Goal: Task Accomplishment & Management: Use online tool/utility

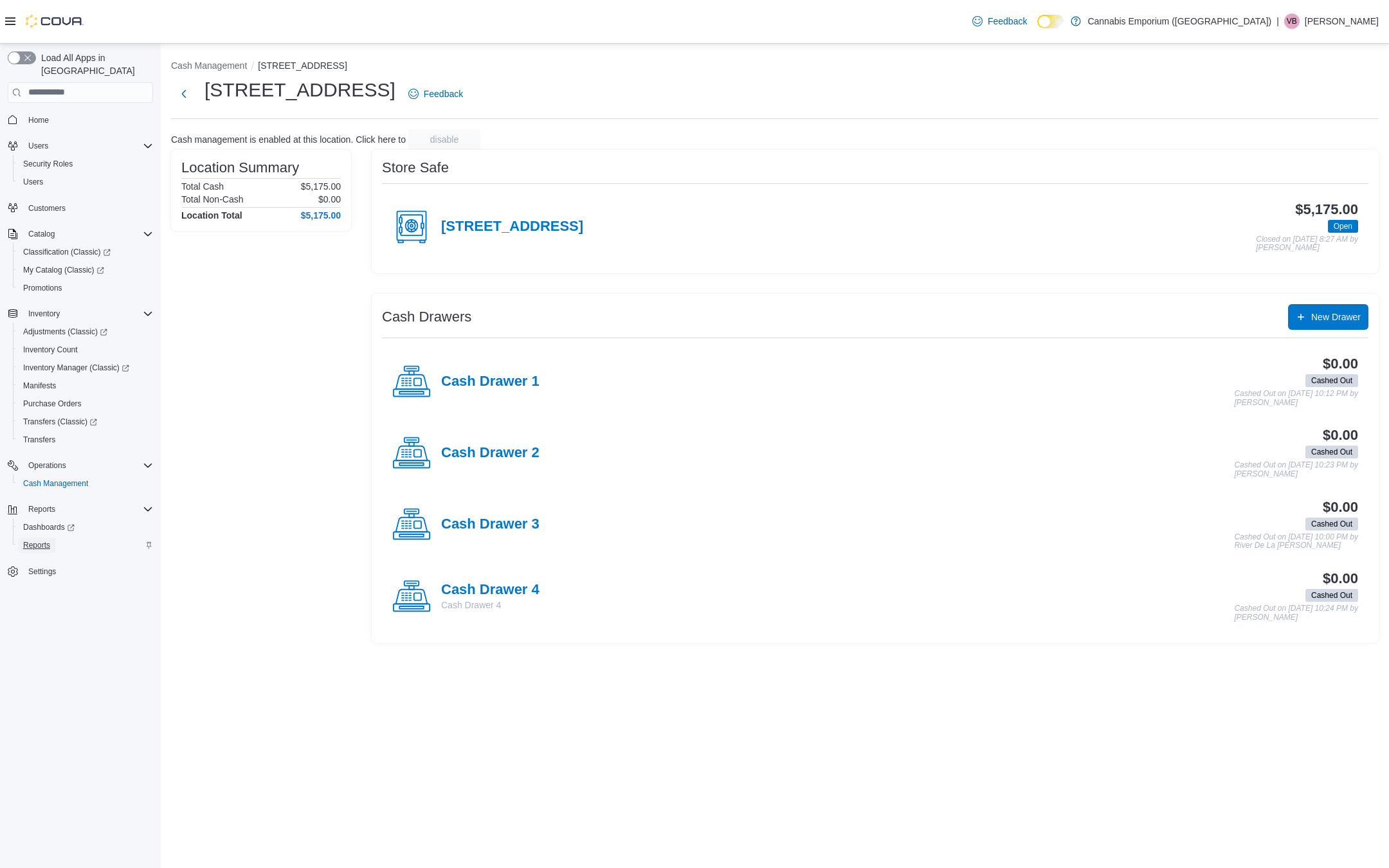
click at [37, 540] on span "Reports" at bounding box center [37, 545] width 27 height 10
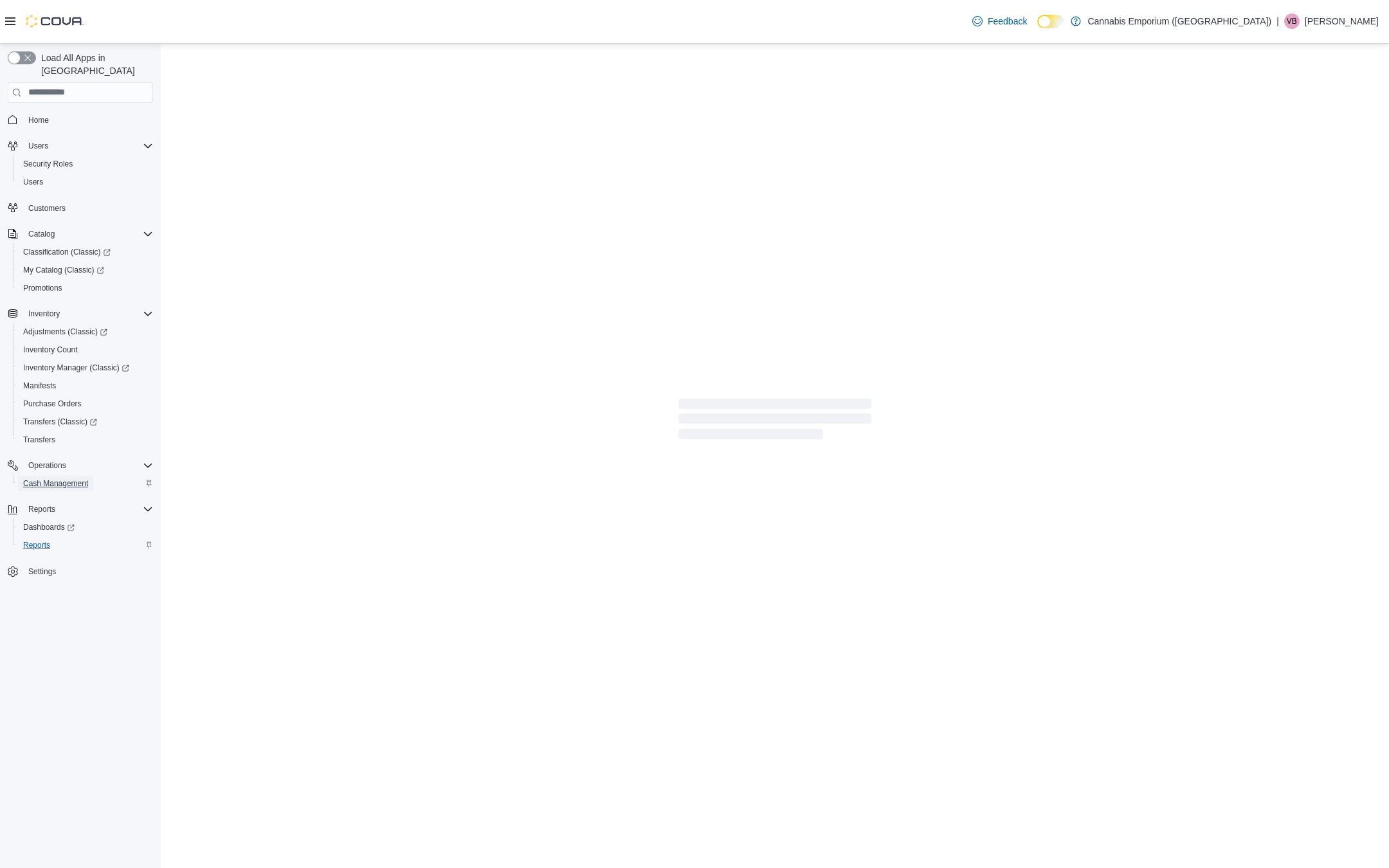
click at [51, 478] on span "Cash Management" at bounding box center [55, 483] width 65 height 10
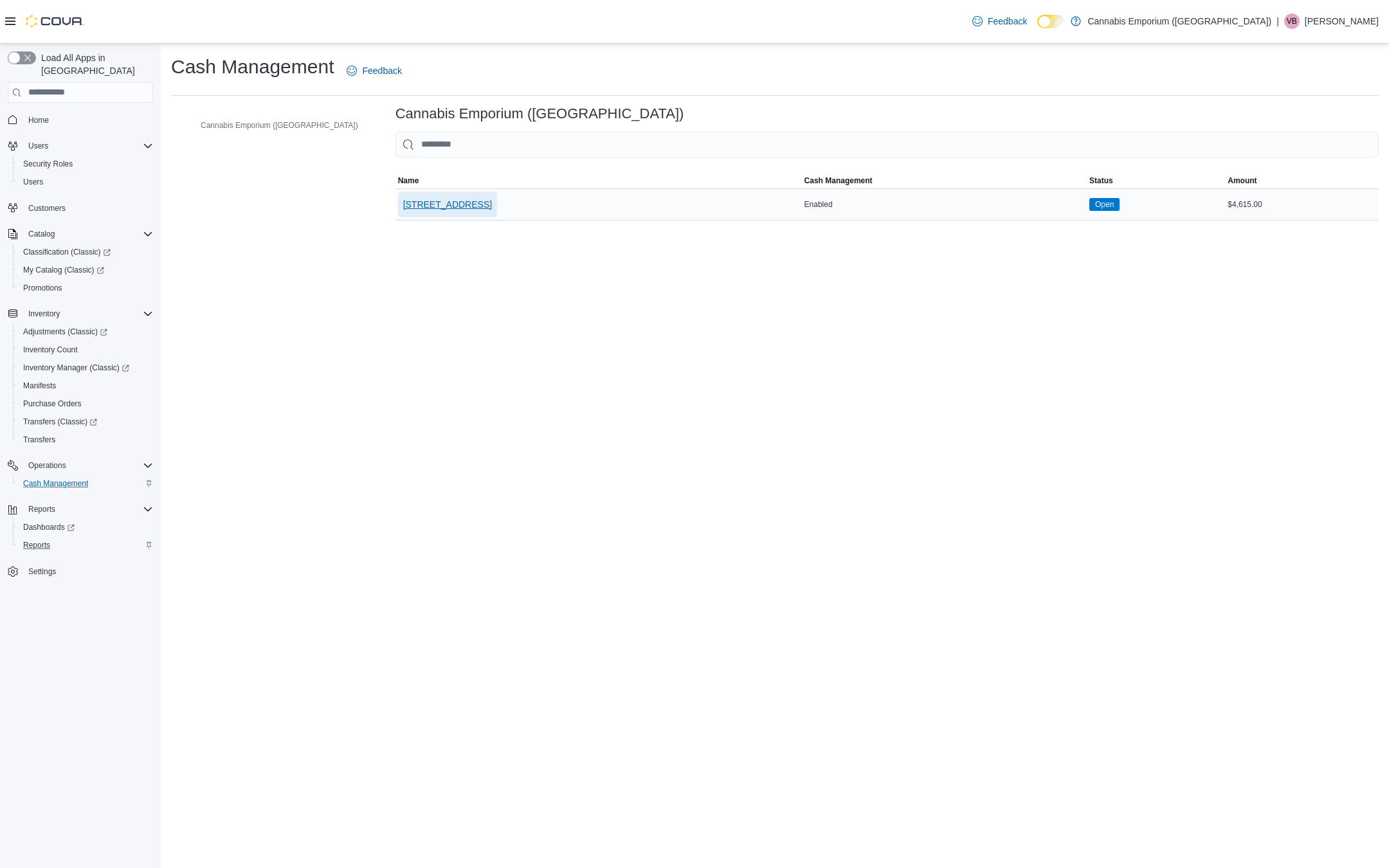
click at [405, 199] on span "[STREET_ADDRESS]" at bounding box center [447, 204] width 89 height 13
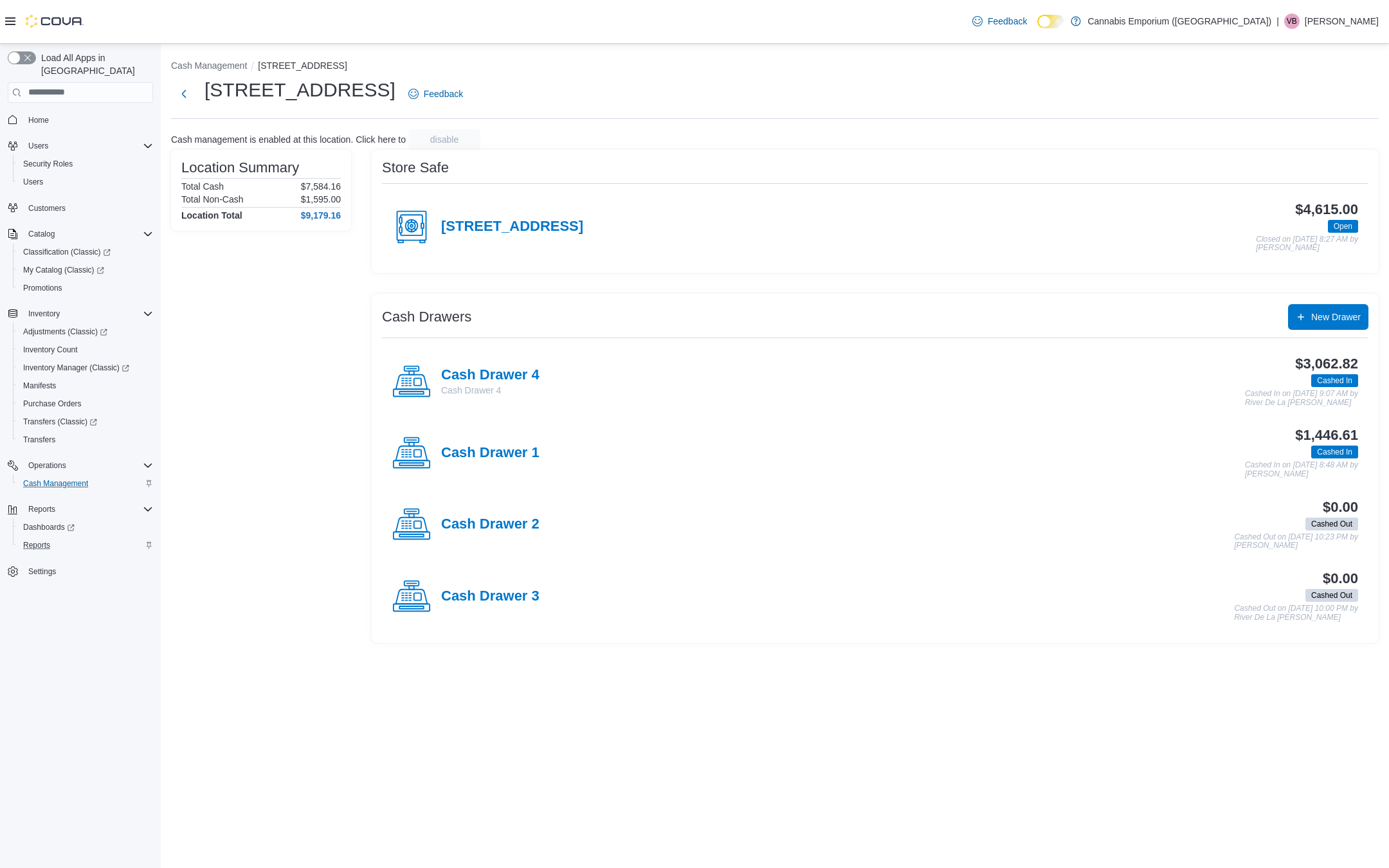
click at [549, 235] on div "[STREET_ADDRESS]" at bounding box center [488, 227] width 191 height 39
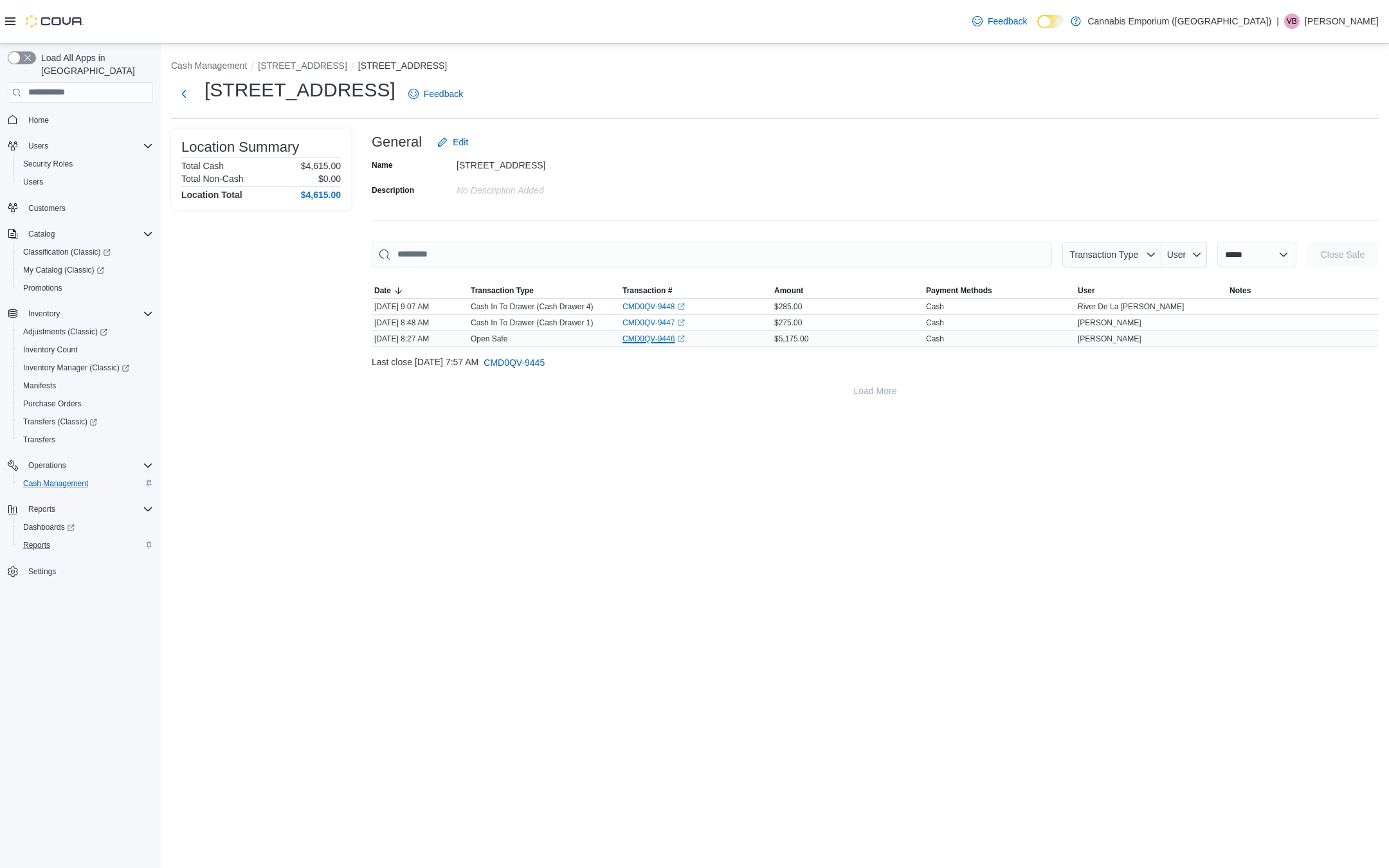
click at [657, 339] on link "CMD0QV-9446 (opens in a new tab or window)" at bounding box center [654, 338] width 62 height 10
